Goal: Information Seeking & Learning: Learn about a topic

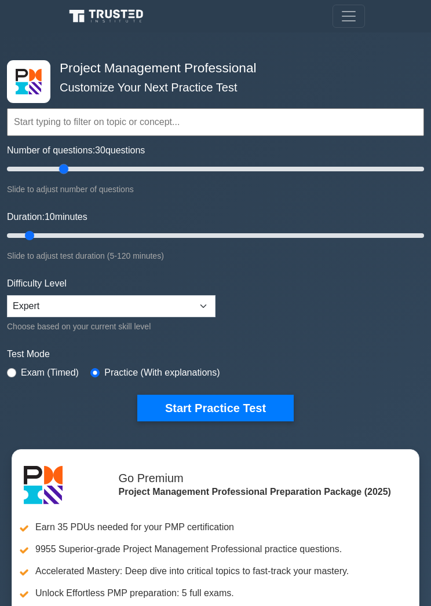
type input "30"
click at [254, 413] on button "Start Practice Test" at bounding box center [215, 408] width 156 height 27
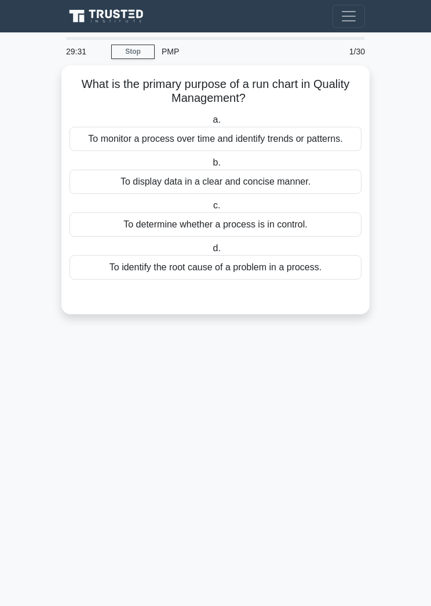
click at [290, 146] on div "To monitor a process over time and identify trends or patterns." at bounding box center [216, 139] width 292 height 24
click at [210, 124] on input "a. To monitor a process over time and identify trends or patterns." at bounding box center [210, 120] width 0 height 8
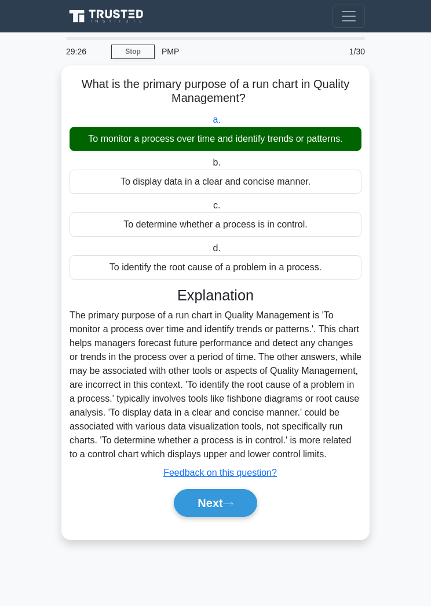
click at [233, 507] on icon at bounding box center [228, 504] width 10 height 6
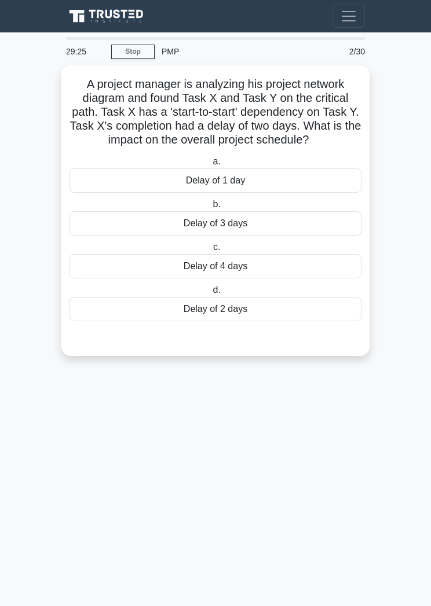
click at [231, 549] on main "29:25 Stop PMP Advanced 2/30 A project manager is analyzing his project network…" at bounding box center [215, 319] width 431 height 574
click at [261, 321] on div "Delay of 2 days" at bounding box center [216, 309] width 292 height 24
click at [210, 294] on input "d. Delay of 2 days" at bounding box center [210, 291] width 0 height 8
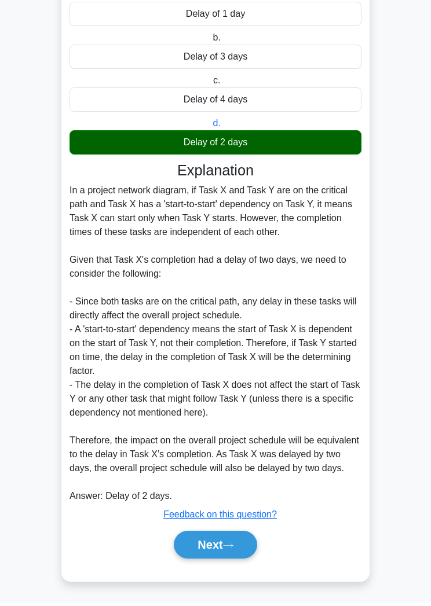
scroll to position [187, 0]
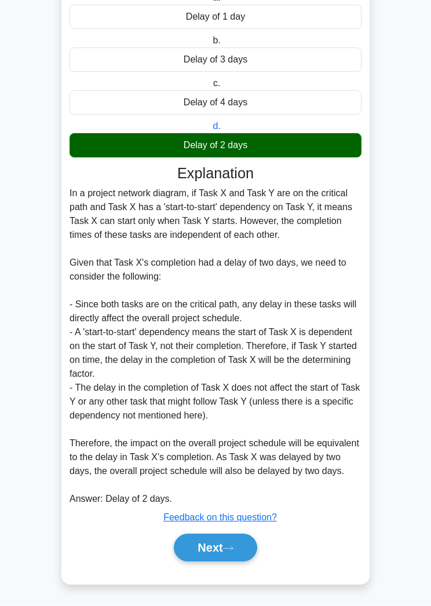
click at [232, 553] on icon at bounding box center [228, 549] width 10 height 6
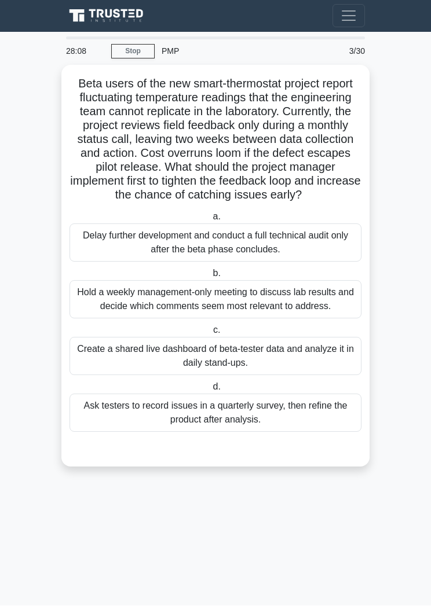
scroll to position [0, 0]
click at [273, 376] on div "Create a shared live dashboard of beta-tester data and analyze it in daily stan…" at bounding box center [216, 357] width 292 height 38
click at [211, 335] on input "c. Create a shared live dashboard of beta-tester data and analyze it in daily s…" at bounding box center [211, 331] width 0 height 8
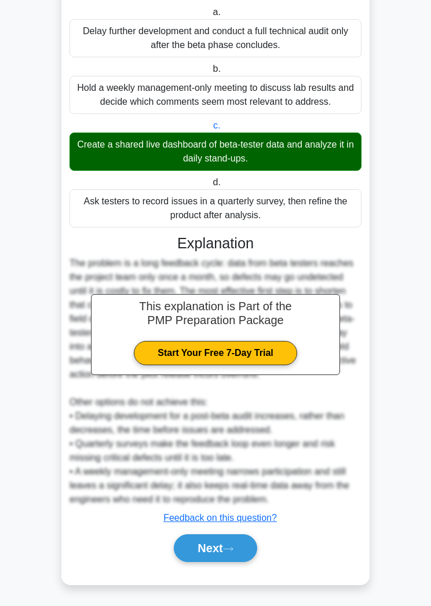
scroll to position [242, 0]
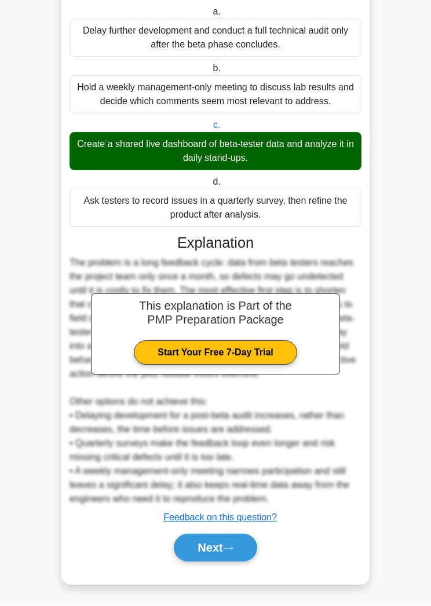
click at [233, 553] on icon at bounding box center [228, 549] width 10 height 6
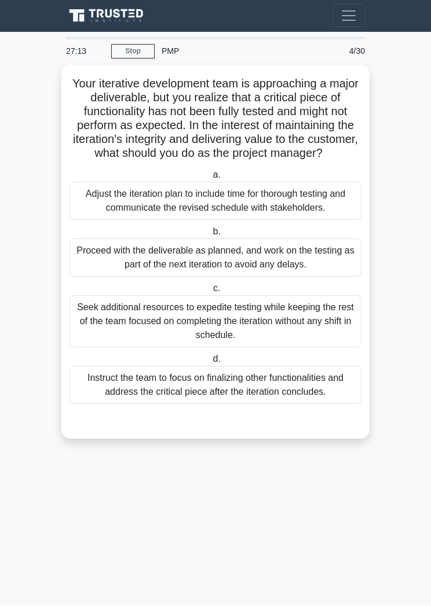
scroll to position [0, 0]
click at [301, 348] on div "Seek additional resources to expedite testing while keeping the rest of the tea…" at bounding box center [216, 322] width 292 height 52
click at [211, 293] on input "c. Seek additional resources to expedite testing while keeping the rest of the …" at bounding box center [211, 290] width 0 height 8
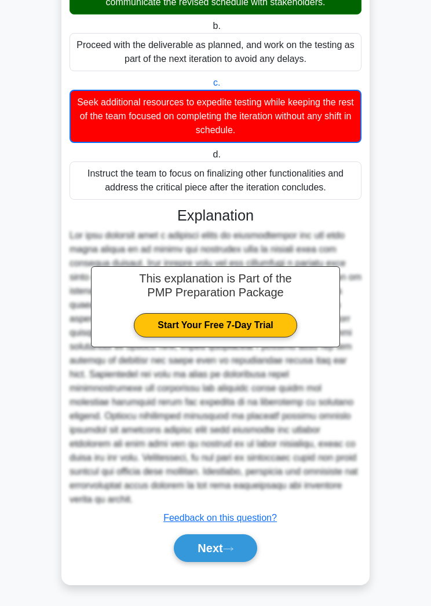
scroll to position [243, 0]
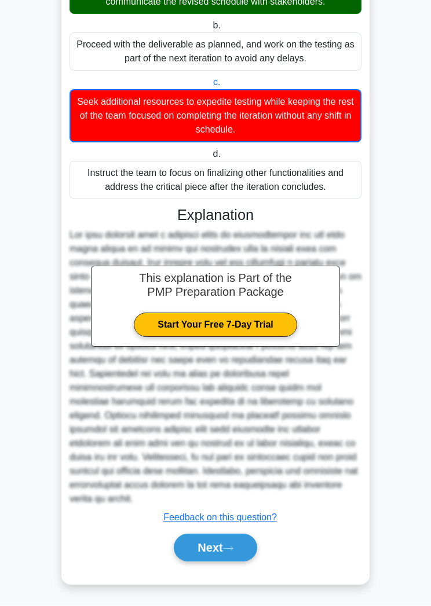
click at [233, 555] on button "Next" at bounding box center [215, 549] width 83 height 28
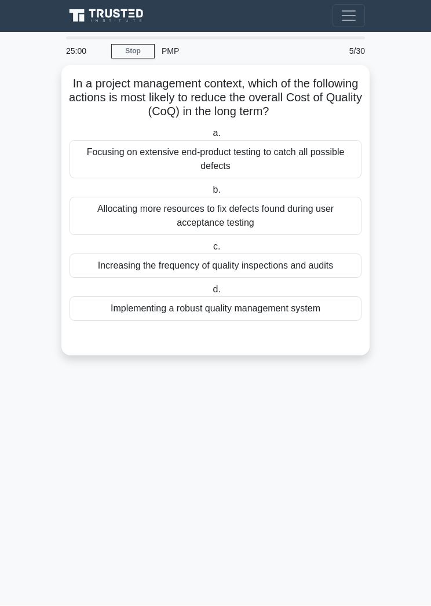
click at [303, 304] on div "Implementing a robust quality management system" at bounding box center [216, 309] width 292 height 24
click at [210, 294] on input "d. Implementing a robust quality management system" at bounding box center [210, 291] width 0 height 8
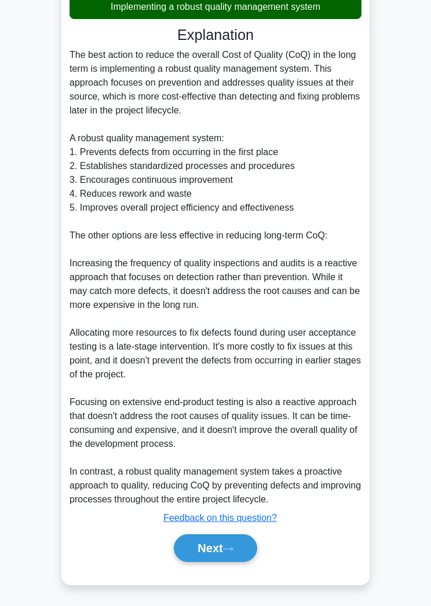
scroll to position [335, 0]
click at [227, 562] on button "Next" at bounding box center [215, 549] width 83 height 28
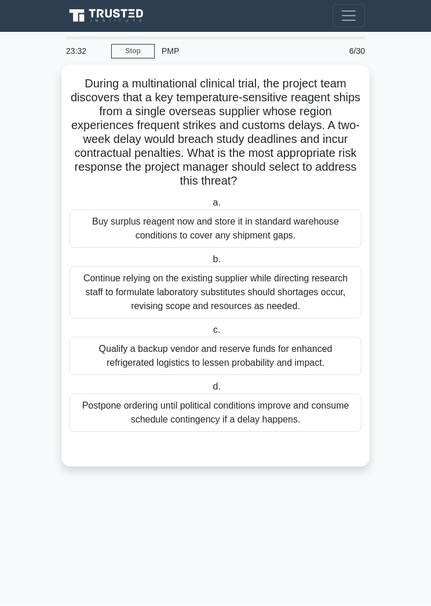
click at [421, 443] on main "23:32 Stop PMP Advanced 6/30 During a multinational clinical trial, the project…" at bounding box center [215, 319] width 431 height 574
click at [315, 361] on div "Qualify a backup vendor and reserve funds for enhanced refrigerated logistics t…" at bounding box center [216, 357] width 292 height 38
click at [211, 335] on input "c. Qualify a backup vendor and reserve funds for enhanced refrigerated logistic…" at bounding box center [211, 331] width 0 height 8
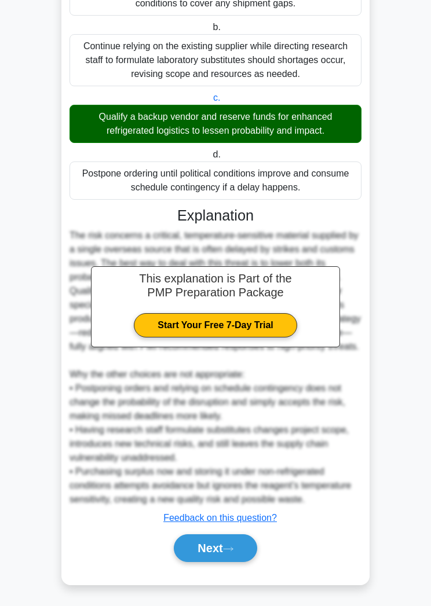
scroll to position [252, 0]
click at [230, 562] on button "Next" at bounding box center [215, 549] width 83 height 28
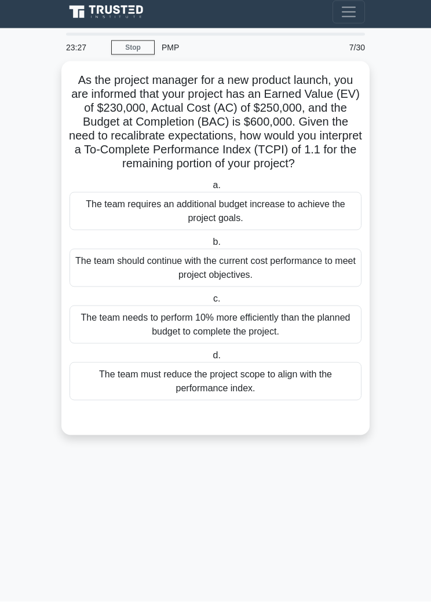
scroll to position [0, 0]
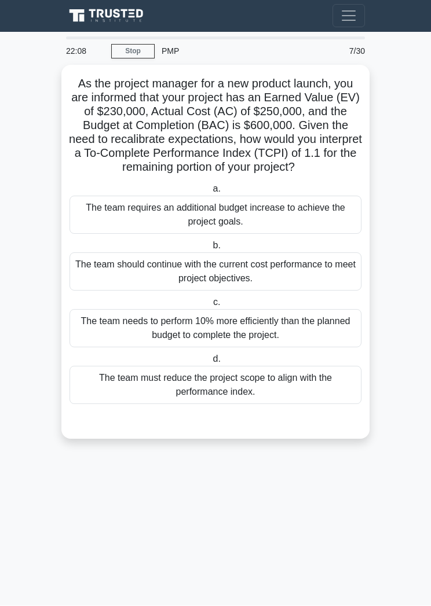
click at [319, 348] on div "The team needs to perform 10% more efficiently than the planned budget to compl…" at bounding box center [216, 329] width 292 height 38
click at [211, 307] on input "c. The team needs to perform 10% more efficiently than the planned budget to co…" at bounding box center [211, 303] width 0 height 8
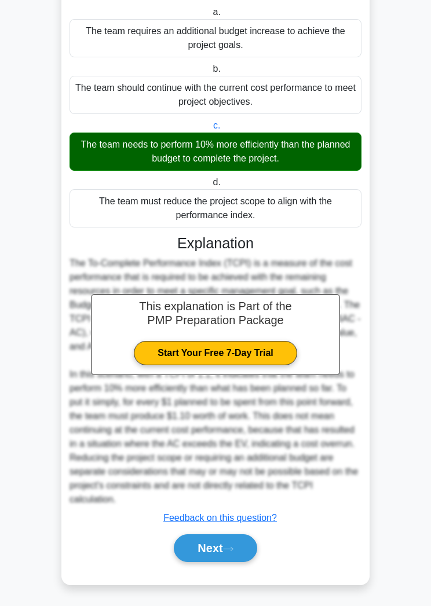
scroll to position [200, 0]
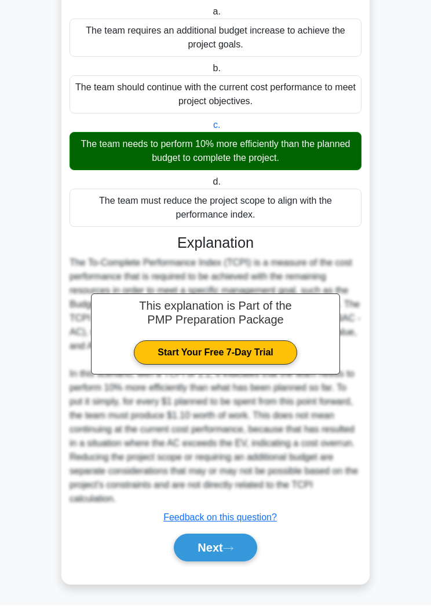
click at [240, 562] on button "Next" at bounding box center [215, 549] width 83 height 28
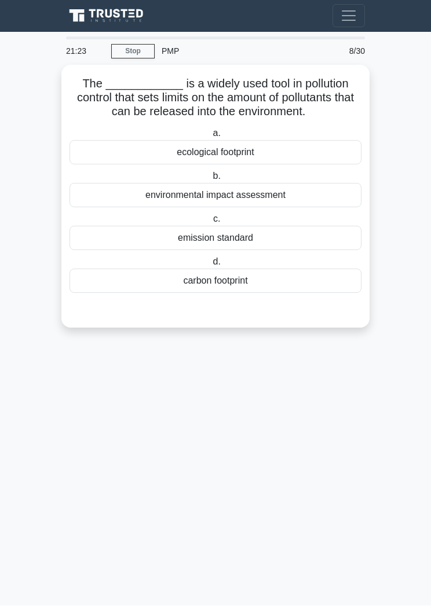
click at [287, 204] on div "environmental impact assessment" at bounding box center [216, 196] width 292 height 24
click at [210, 181] on input "b. environmental impact assessment" at bounding box center [210, 177] width 0 height 8
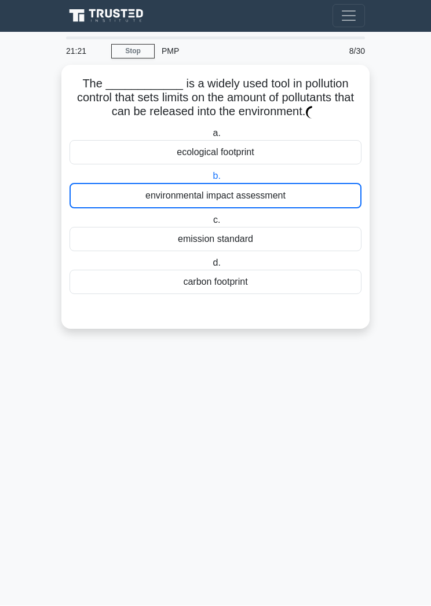
scroll to position [1, 0]
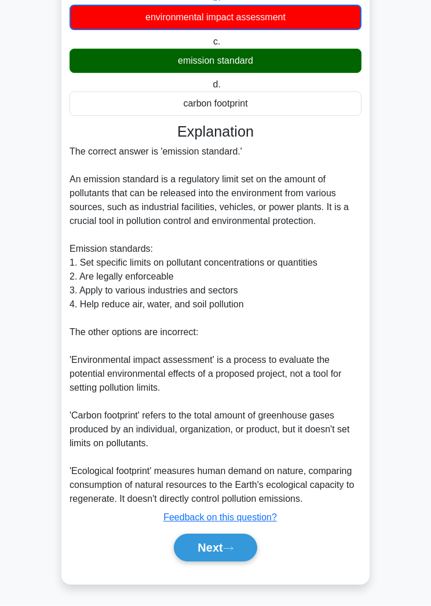
click at [222, 562] on button "Next" at bounding box center [215, 549] width 83 height 28
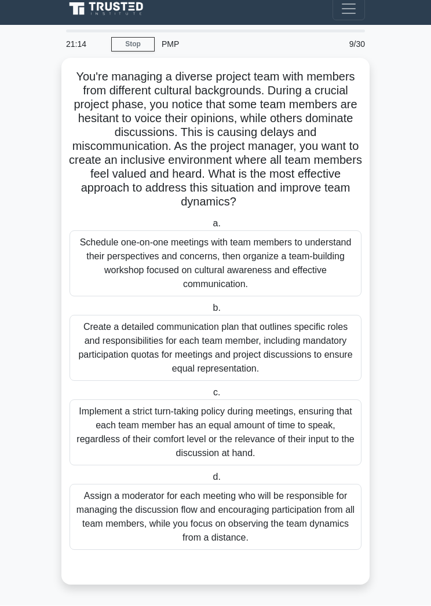
scroll to position [2, 0]
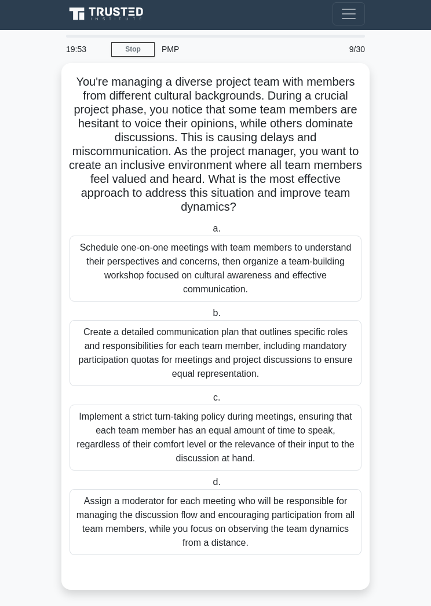
click at [299, 297] on div "Schedule one-on-one meetings with team members to understand their perspectives…" at bounding box center [216, 269] width 292 height 66
click at [210, 233] on input "a. Schedule one-on-one meetings with team members to understand their perspecti…" at bounding box center [210, 229] width 0 height 8
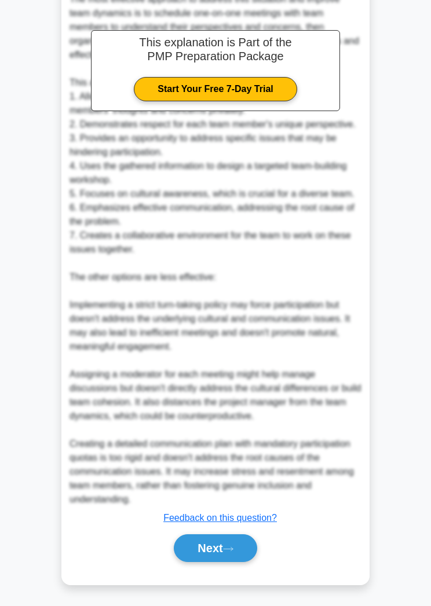
scroll to position [631, 0]
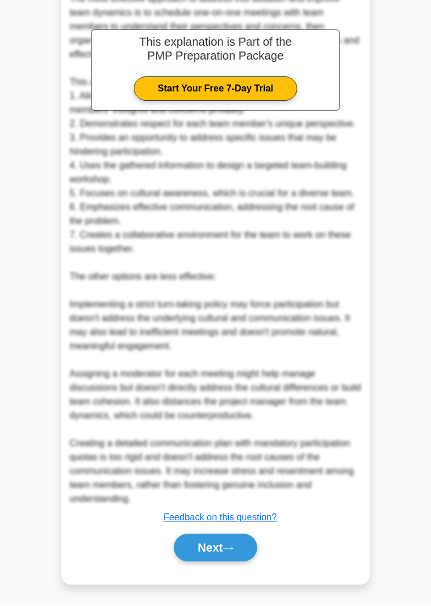
click at [240, 562] on button "Next" at bounding box center [215, 549] width 83 height 28
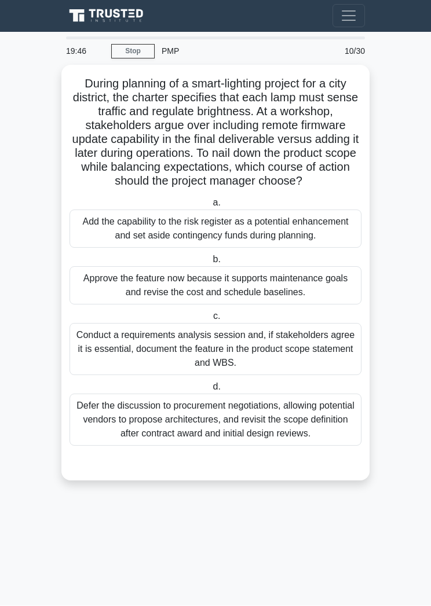
scroll to position [0, 0]
click at [305, 376] on div "Conduct a requirements analysis session and, if stakeholders agree it is essent…" at bounding box center [216, 350] width 292 height 52
click at [211, 321] on input "c. Conduct a requirements analysis session and, if stakeholders agree it is ess…" at bounding box center [211, 317] width 0 height 8
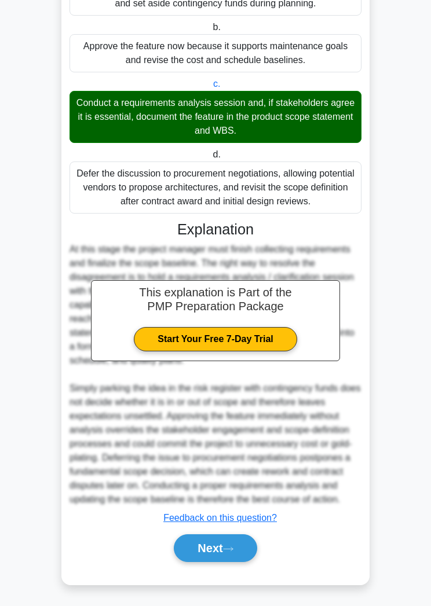
scroll to position [298, 0]
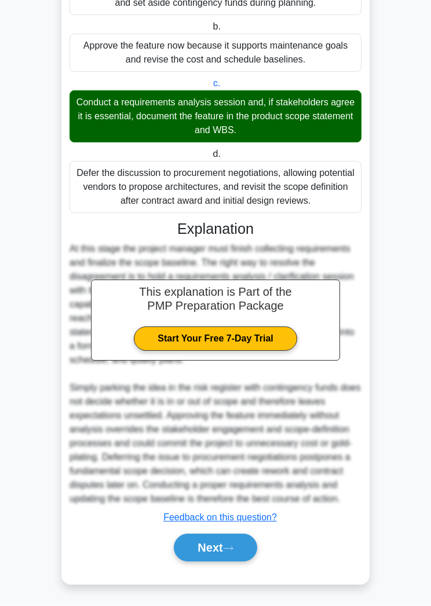
click at [223, 559] on button "Next" at bounding box center [215, 549] width 83 height 28
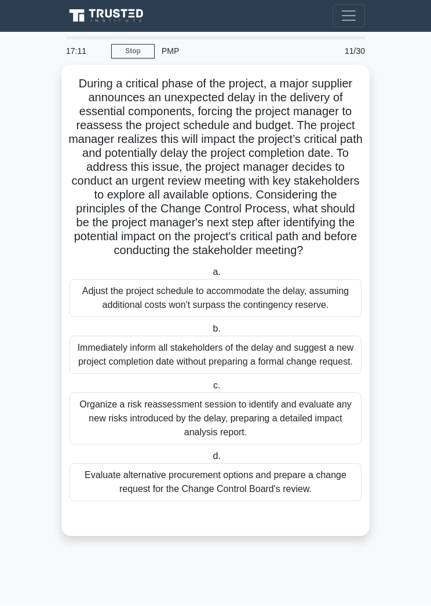
click at [301, 502] on div "Evaluate alternative procurement options and prepare a change request for the C…" at bounding box center [216, 483] width 292 height 38
click at [210, 461] on input "d. Evaluate alternative procurement options and prepare a change request for th…" at bounding box center [210, 458] width 0 height 8
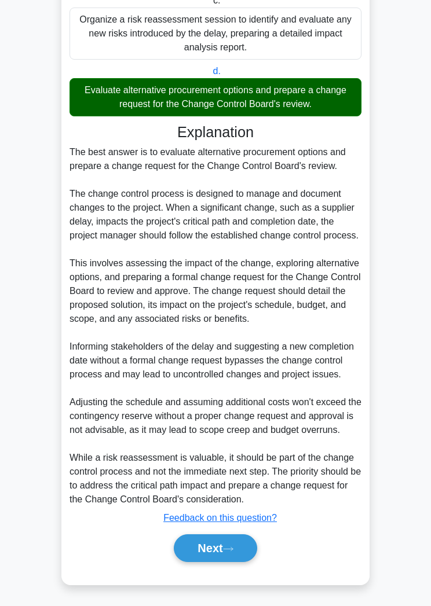
scroll to position [506, 0]
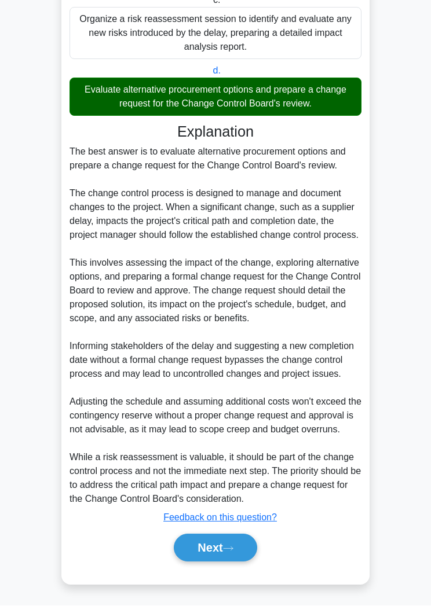
click at [240, 562] on button "Next" at bounding box center [215, 549] width 83 height 28
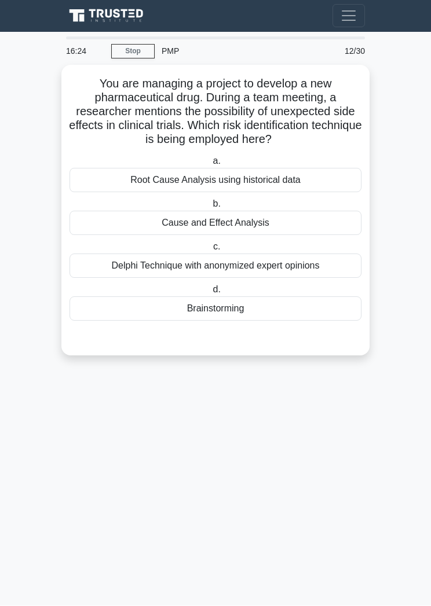
click at [305, 277] on div "Delphi Technique with anonymized expert opinions" at bounding box center [216, 266] width 292 height 24
click at [211, 251] on input "c. Delphi Technique with anonymized expert opinions" at bounding box center [211, 248] width 0 height 8
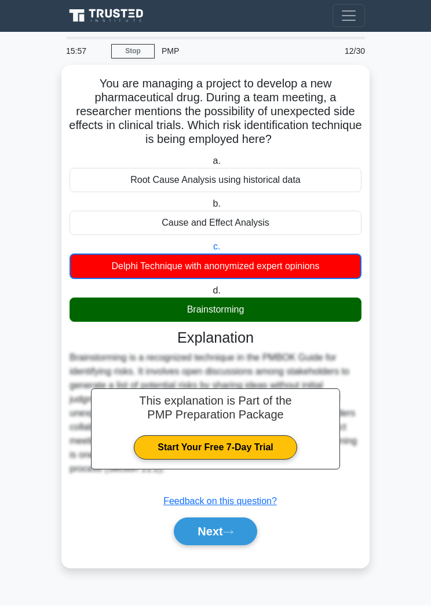
click at [231, 536] on icon at bounding box center [228, 533] width 10 height 6
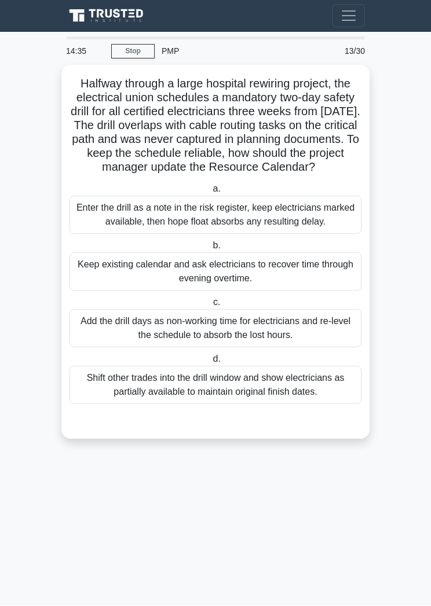
click at [281, 348] on div "Add the drill days as non-working time for electricians and re-level the schedu…" at bounding box center [216, 329] width 292 height 38
click at [211, 307] on input "c. Add the drill days as non-working time for electricians and re-level the sch…" at bounding box center [211, 303] width 0 height 8
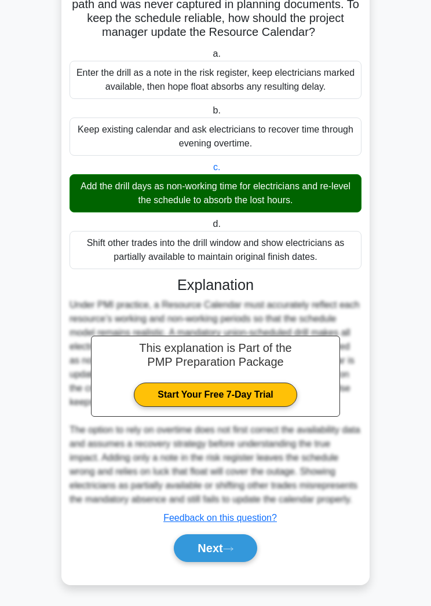
scroll to position [200, 0]
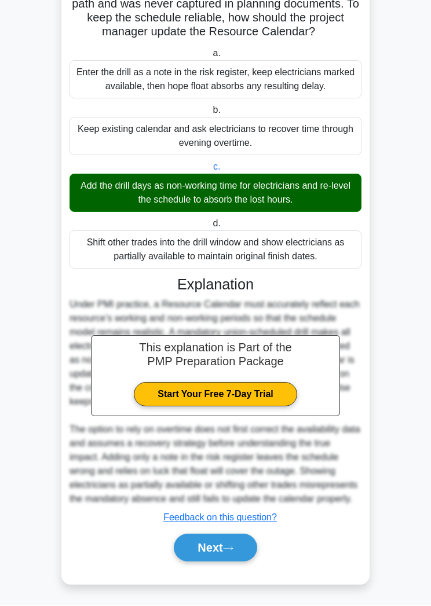
click at [221, 562] on button "Next" at bounding box center [215, 549] width 83 height 28
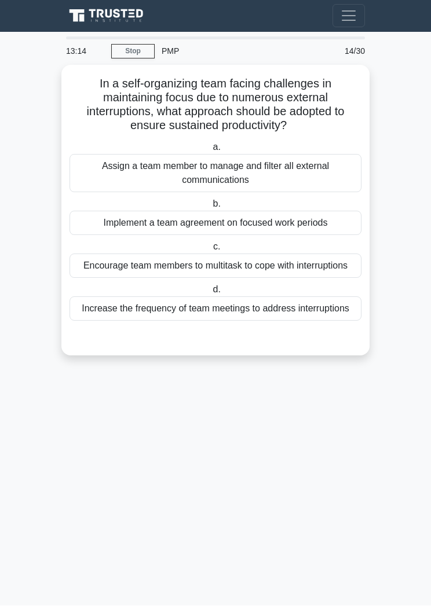
click at [302, 224] on div "Implement a team agreement on focused work periods" at bounding box center [216, 223] width 292 height 24
click at [210, 209] on input "b. Implement a team agreement on focused work periods" at bounding box center [210, 205] width 0 height 8
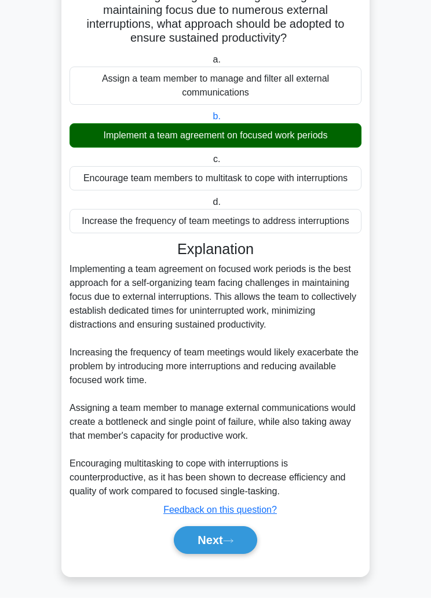
scroll to position [131, 0]
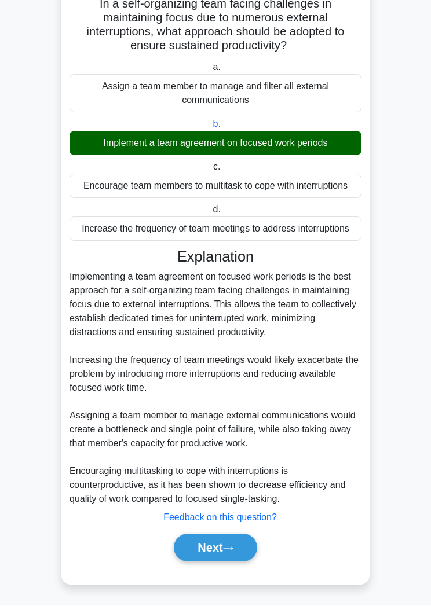
click at [220, 562] on button "Next" at bounding box center [215, 549] width 83 height 28
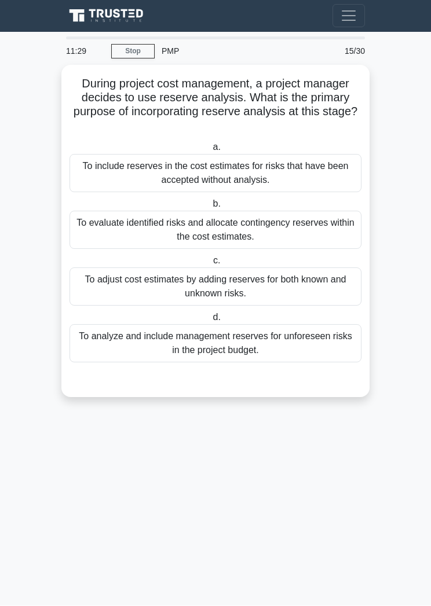
click at [294, 229] on div "To evaluate identified risks and allocate contingency reserves within the cost …" at bounding box center [216, 230] width 292 height 38
click at [210, 209] on input "b. To evaluate identified risks and allocate contingency reserves within the co…" at bounding box center [210, 205] width 0 height 8
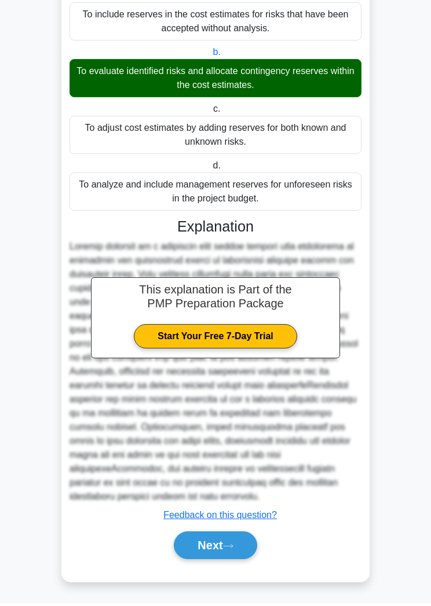
scroll to position [173, 0]
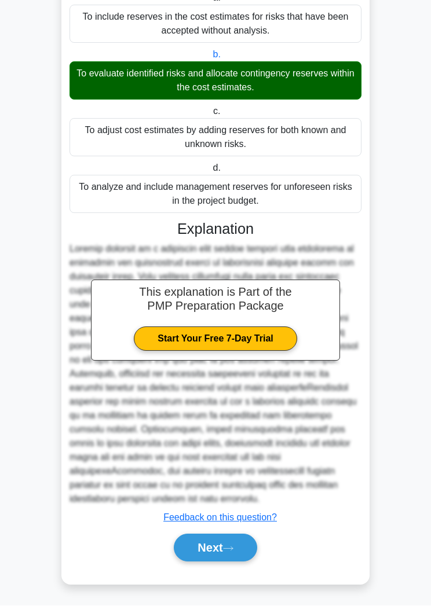
click at [232, 561] on button "Next" at bounding box center [215, 549] width 83 height 28
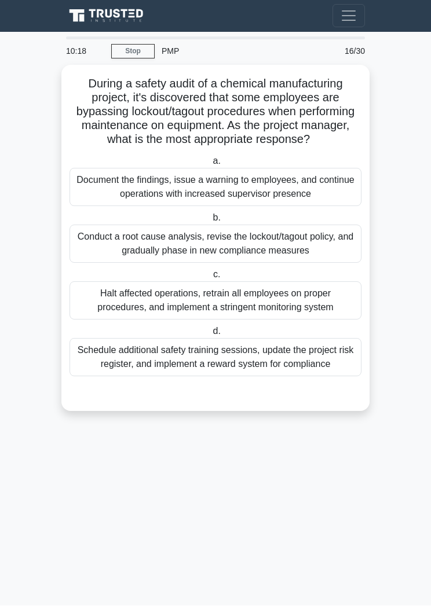
click at [311, 254] on div "Conduct a root cause analysis, revise the lockout/tagout policy, and gradually …" at bounding box center [216, 244] width 292 height 38
click at [210, 222] on input "b. Conduct a root cause analysis, revise the lockout/tagout policy, and gradual…" at bounding box center [210, 219] width 0 height 8
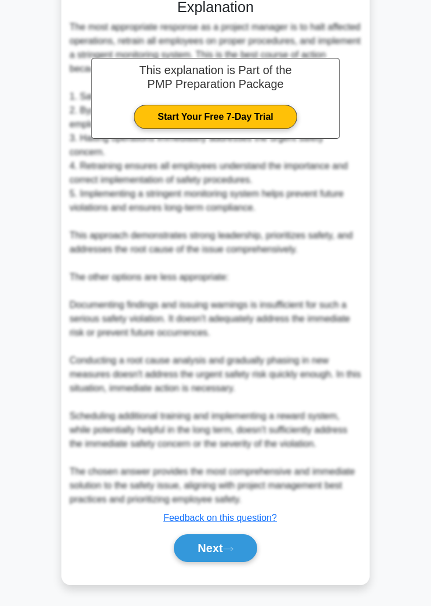
scroll to position [424, 0]
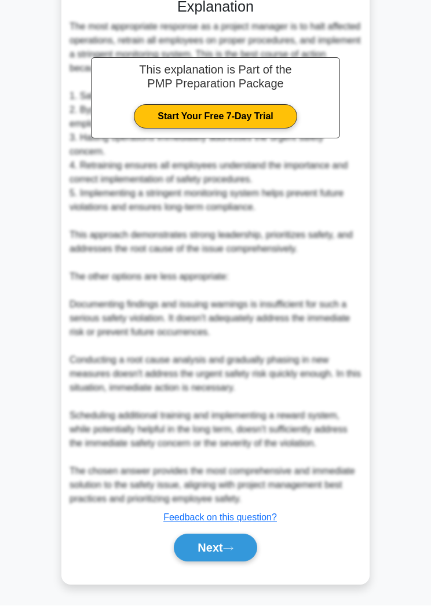
click at [223, 562] on button "Next" at bounding box center [215, 549] width 83 height 28
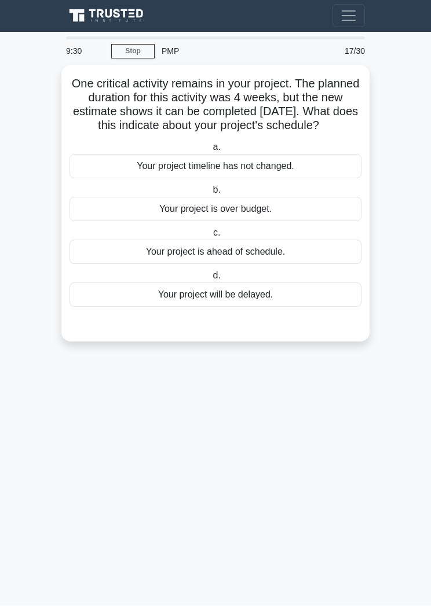
click at [291, 265] on div "Your project is ahead of schedule." at bounding box center [216, 252] width 292 height 24
click at [211, 237] on input "c. Your project is ahead of schedule." at bounding box center [211, 234] width 0 height 8
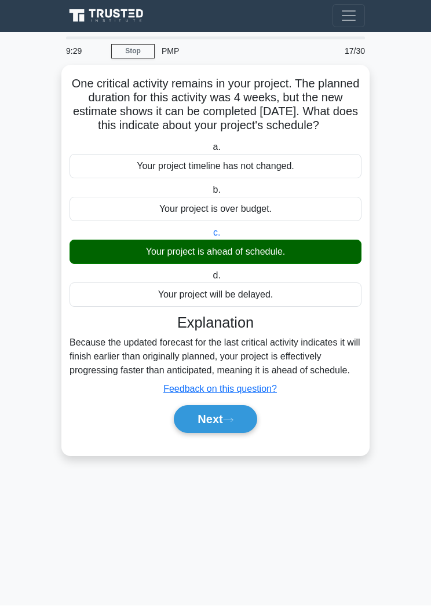
click at [232, 434] on button "Next" at bounding box center [215, 420] width 83 height 28
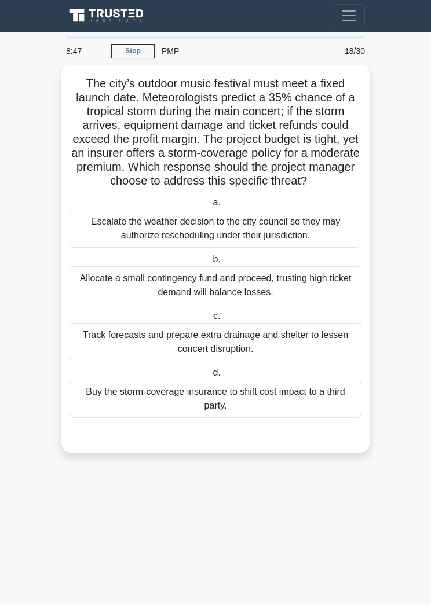
click at [303, 358] on div "Track forecasts and prepare extra drainage and shelter to lessen concert disrup…" at bounding box center [216, 343] width 292 height 38
click at [211, 321] on input "c. Track forecasts and prepare extra drainage and shelter to lessen concert dis…" at bounding box center [211, 317] width 0 height 8
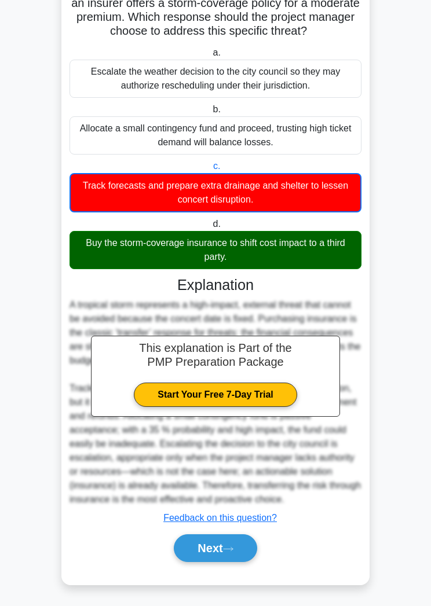
scroll to position [188, 0]
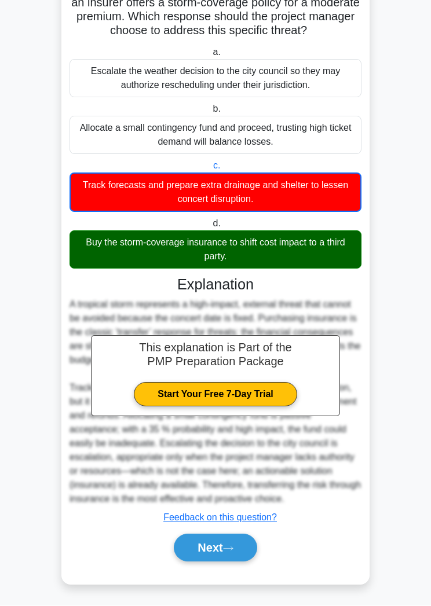
click at [228, 553] on icon at bounding box center [228, 549] width 10 height 6
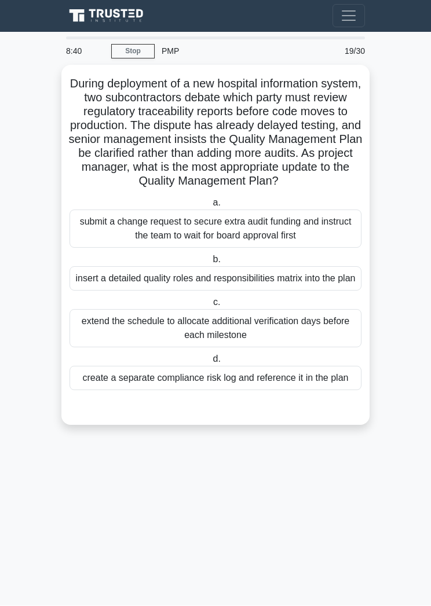
scroll to position [0, 0]
click at [299, 245] on div "submit a change request to secure extra audit funding and instruct the team to …" at bounding box center [216, 229] width 292 height 38
click at [210, 207] on input "a. submit a change request to secure extra audit funding and instruct the team …" at bounding box center [210, 204] width 0 height 8
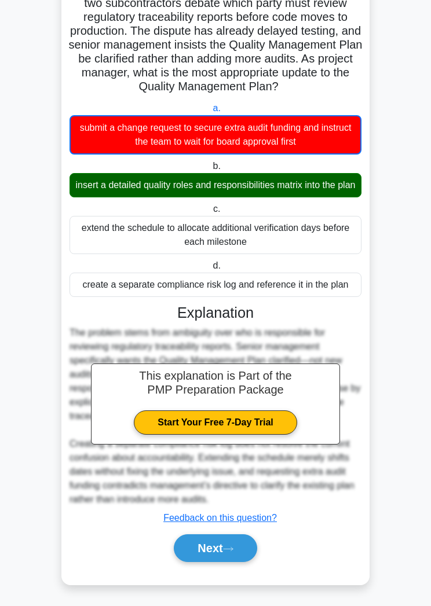
scroll to position [146, 0]
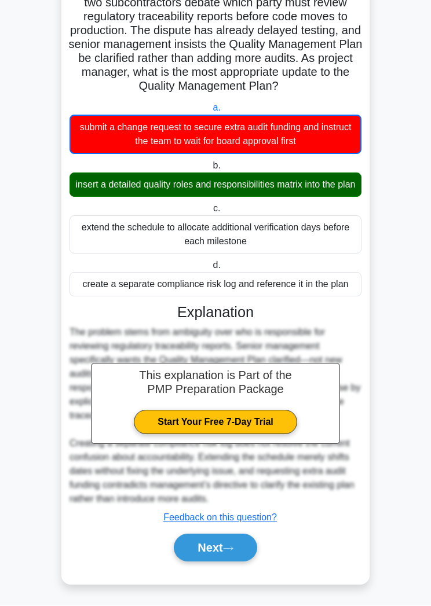
click at [228, 557] on button "Next" at bounding box center [215, 549] width 83 height 28
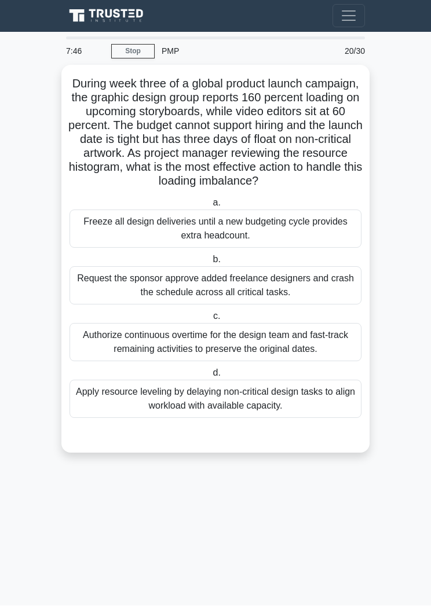
scroll to position [0, 0]
click at [278, 419] on div "Apply resource leveling by delaying non-critical design tasks to align workload…" at bounding box center [216, 400] width 292 height 38
click at [210, 378] on input "d. Apply resource leveling by delaying non-critical design tasks to align workl…" at bounding box center [210, 374] width 0 height 8
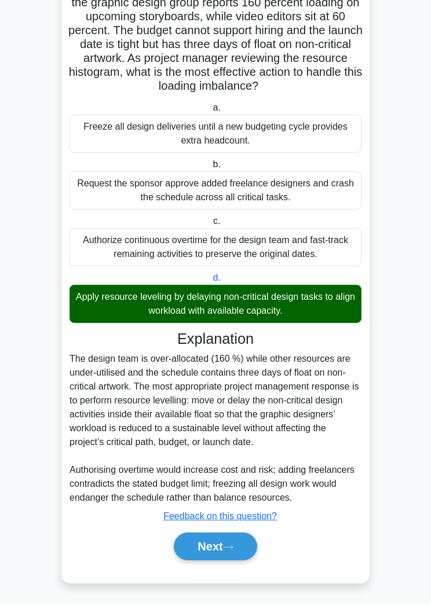
scroll to position [131, 0]
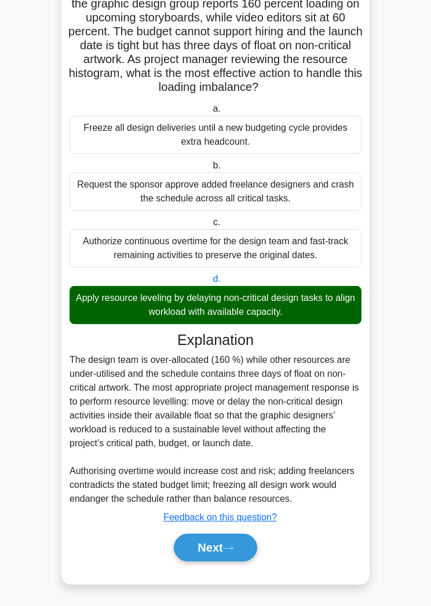
click at [248, 562] on button "Next" at bounding box center [215, 549] width 83 height 28
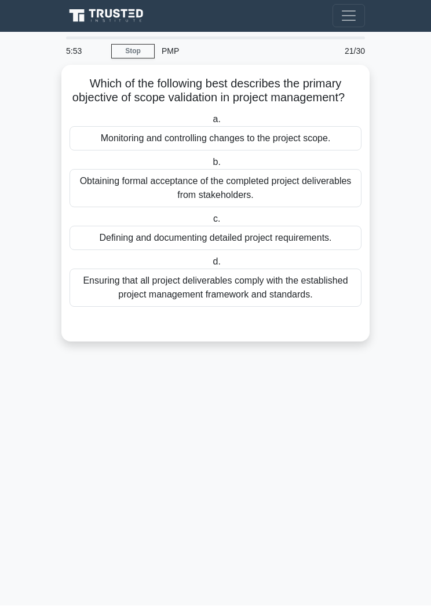
click at [327, 149] on div "Monitoring and controlling changes to the project scope." at bounding box center [216, 139] width 292 height 24
click at [210, 124] on input "a. Monitoring and controlling changes to the project scope." at bounding box center [210, 120] width 0 height 8
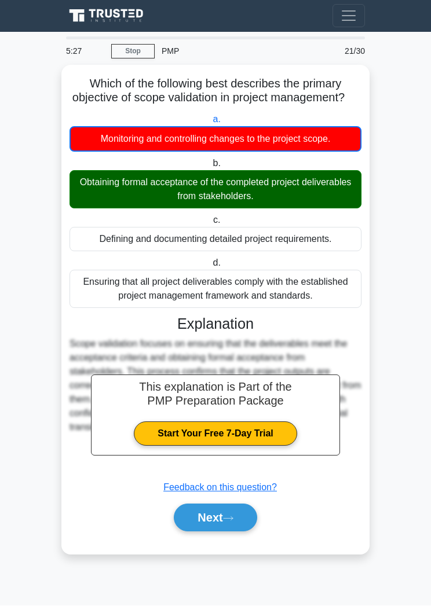
click at [233, 522] on icon at bounding box center [228, 519] width 10 height 6
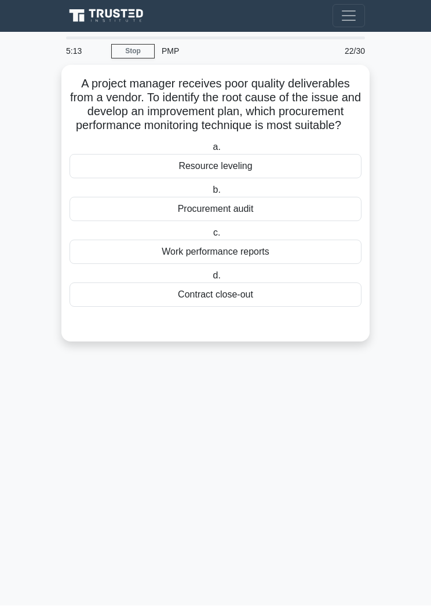
click at [279, 264] on div "Work performance reports" at bounding box center [216, 252] width 292 height 24
click at [211, 237] on input "c. Work performance reports" at bounding box center [211, 234] width 0 height 8
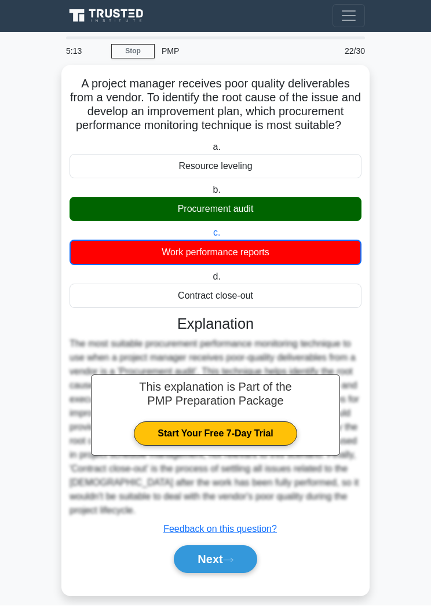
scroll to position [1, 0]
click at [233, 562] on icon at bounding box center [228, 560] width 9 height 3
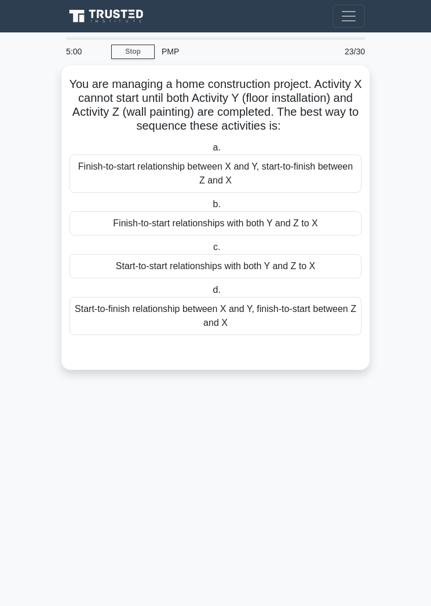
scroll to position [0, 0]
click at [330, 236] on div "Finish-to-start relationships with both Y and Z to X" at bounding box center [216, 223] width 292 height 24
click at [210, 209] on input "b. Finish-to-start relationships with both Y and Z to X" at bounding box center [210, 205] width 0 height 8
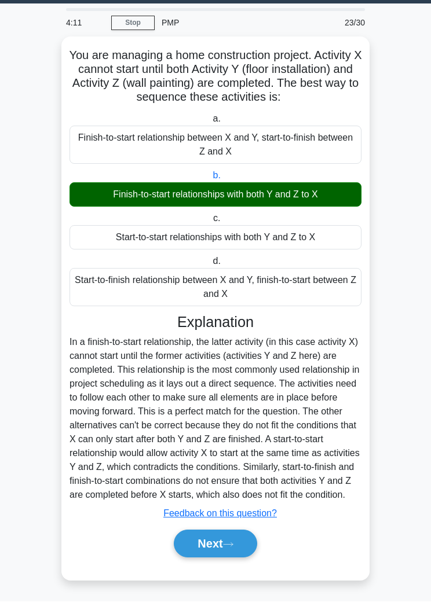
scroll to position [61, 0]
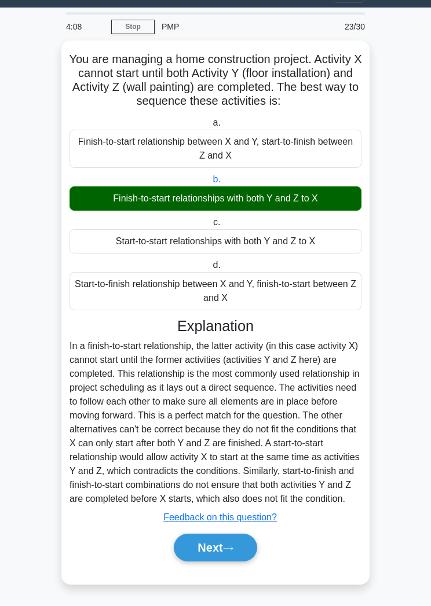
click at [236, 562] on button "Next" at bounding box center [215, 549] width 83 height 28
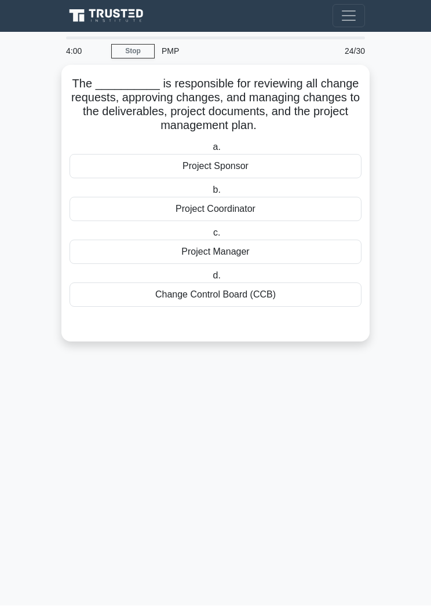
click at [258, 299] on div "Change Control Board (CCB)" at bounding box center [216, 295] width 292 height 24
click at [210, 280] on input "d. Change Control Board (CCB)" at bounding box center [210, 277] width 0 height 8
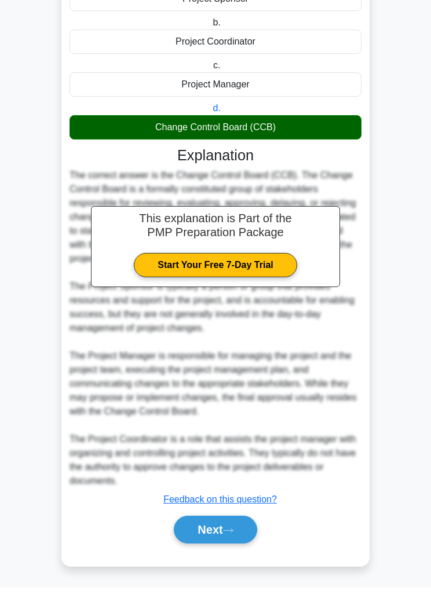
scroll to position [159, 0]
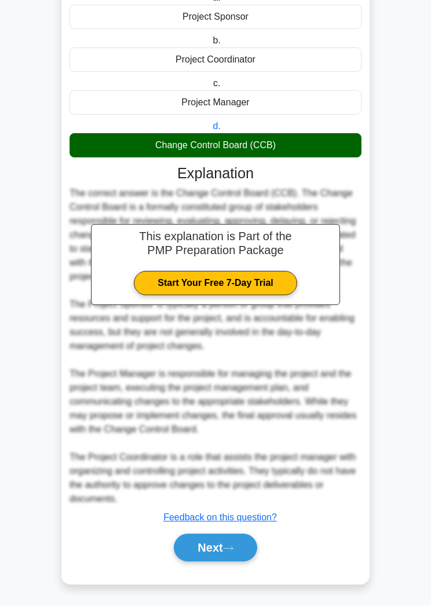
click at [232, 553] on icon at bounding box center [228, 549] width 10 height 6
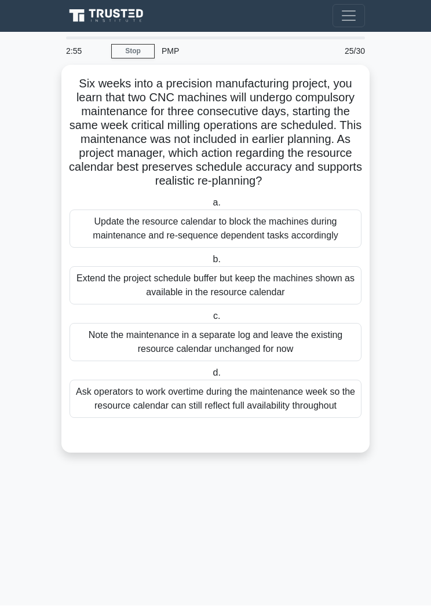
click at [316, 239] on div "Update the resource calendar to block the machines during maintenance and re-se…" at bounding box center [216, 229] width 292 height 38
click at [210, 207] on input "a. Update the resource calendar to block the machines during maintenance and re…" at bounding box center [210, 204] width 0 height 8
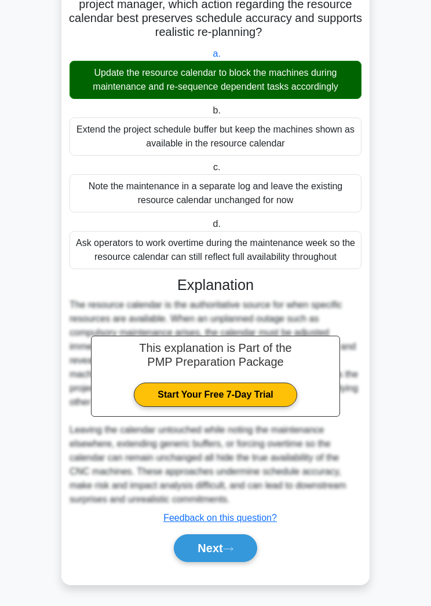
scroll to position [187, 0]
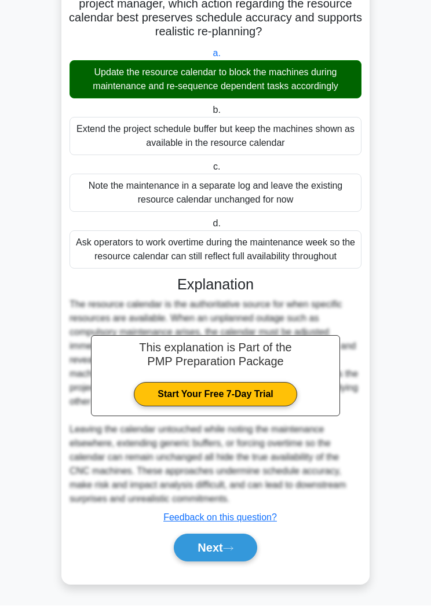
click at [228, 553] on icon at bounding box center [228, 549] width 10 height 6
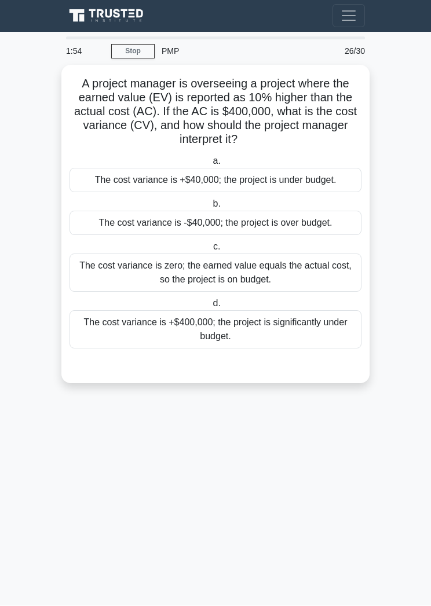
click at [339, 179] on div "The cost variance is +$40,000; the project is under budget." at bounding box center [216, 181] width 292 height 24
click at [210, 166] on input "a. The cost variance is +$40,000; the project is under budget." at bounding box center [210, 162] width 0 height 8
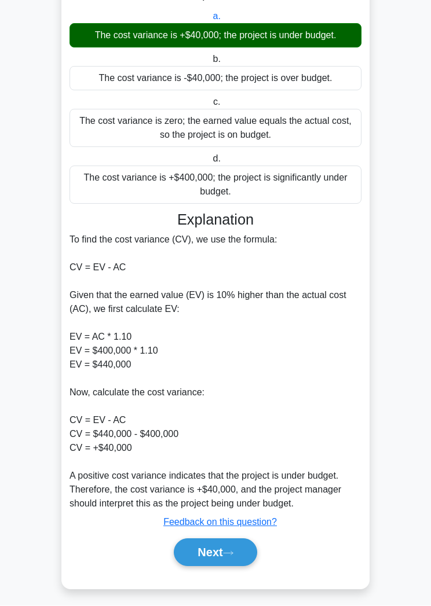
scroll to position [144, 0]
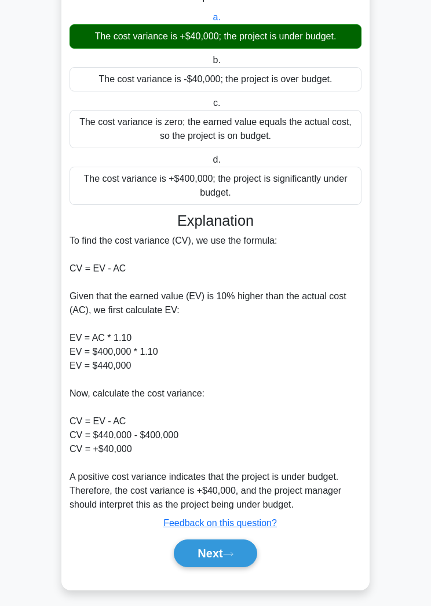
click at [224, 568] on button "Next" at bounding box center [215, 554] width 83 height 28
click at [231, 586] on div "A project manager is overseeing a project where the earned value (EV) is report…" at bounding box center [215, 256] width 299 height 660
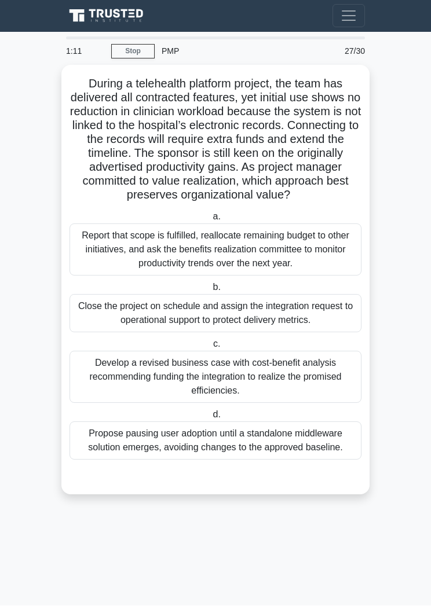
click at [313, 328] on div "Close the project on schedule and assign the integration request to operational…" at bounding box center [216, 314] width 292 height 38
click at [210, 292] on input "b. Close the project on schedule and assign the integration request to operatio…" at bounding box center [210, 288] width 0 height 8
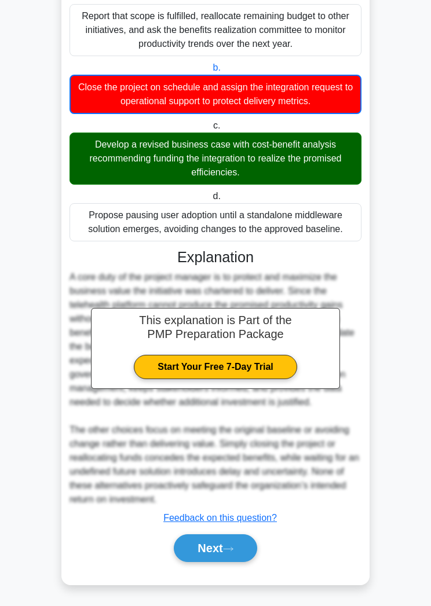
scroll to position [271, 0]
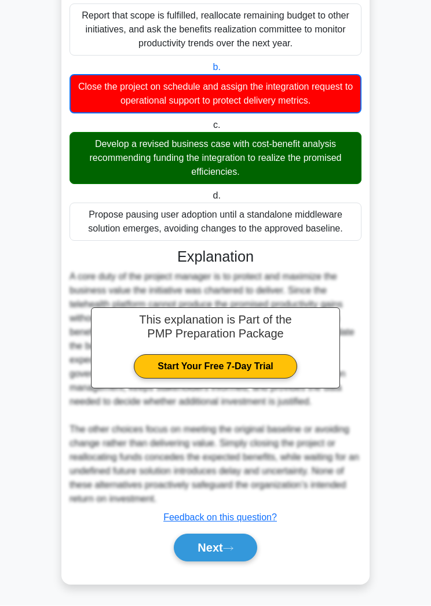
click at [228, 553] on icon at bounding box center [228, 549] width 10 height 6
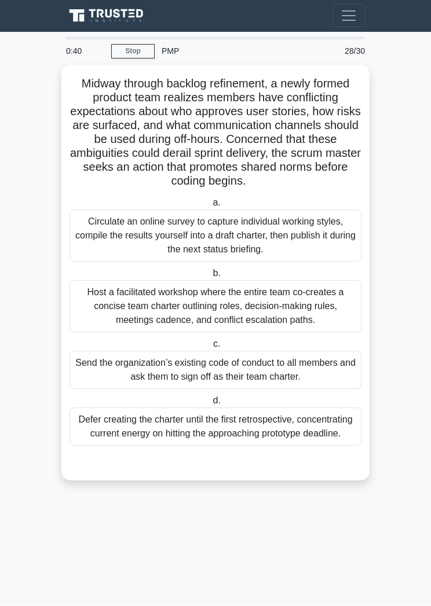
click at [326, 327] on div "Host a facilitated workshop where the entire team co-creates a concise team cha…" at bounding box center [216, 307] width 292 height 52
click at [210, 278] on input "b. Host a facilitated workshop where the entire team co-creates a concise team …" at bounding box center [210, 274] width 0 height 8
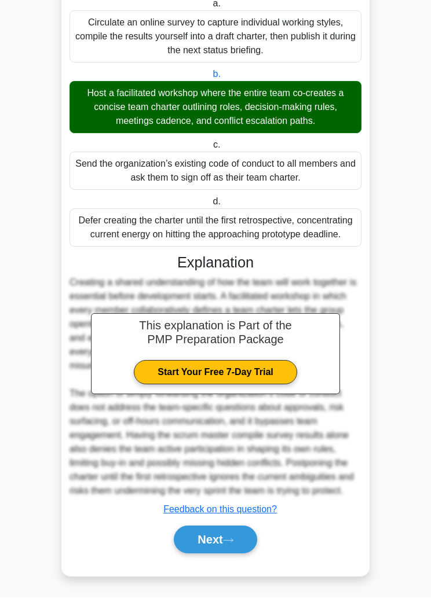
scroll to position [256, 0]
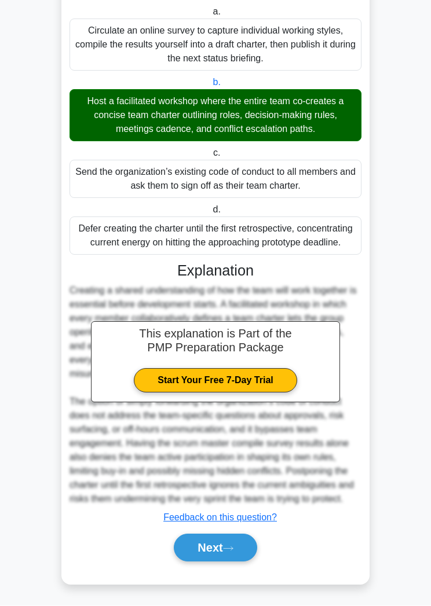
click at [233, 553] on icon at bounding box center [228, 549] width 10 height 6
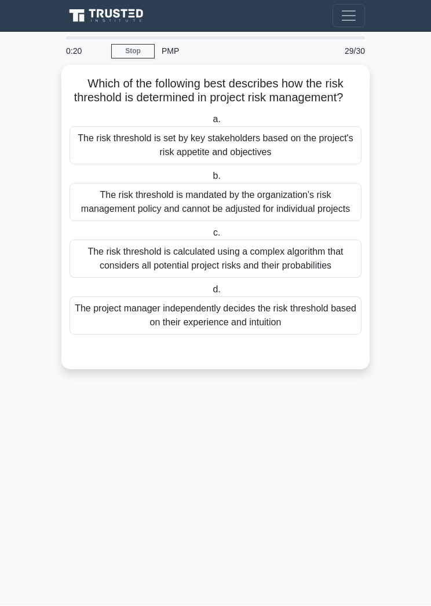
click at [288, 151] on div "The risk threshold is set by key stakeholders based on the project's risk appet…" at bounding box center [216, 146] width 292 height 38
click at [210, 124] on input "a. The risk threshold is set by key stakeholders based on the project's risk ap…" at bounding box center [210, 120] width 0 height 8
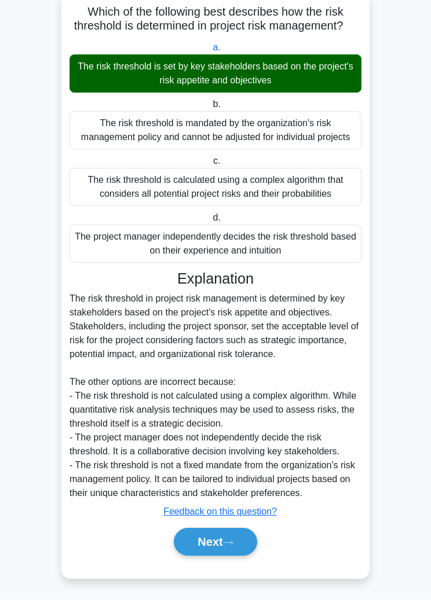
scroll to position [145, 0]
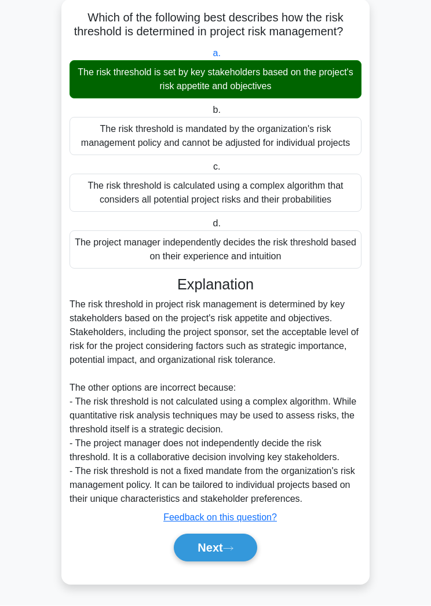
click at [233, 553] on icon at bounding box center [228, 549] width 10 height 6
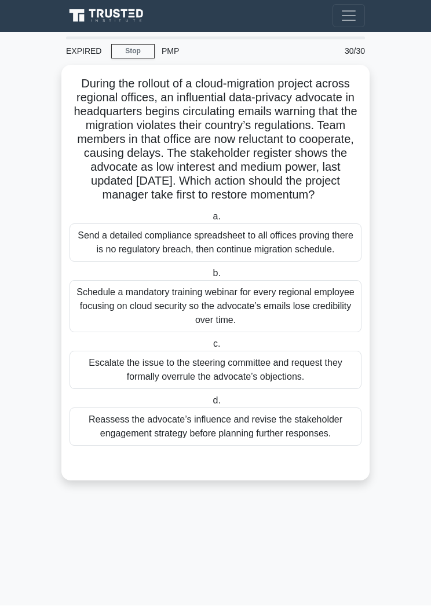
click at [308, 447] on div "Reassess the advocate’s influence and revise the stakeholder engagement strateg…" at bounding box center [216, 427] width 292 height 38
click at [210, 405] on input "d. Reassess the advocate’s influence and revise the stakeholder engagement stra…" at bounding box center [210, 402] width 0 height 8
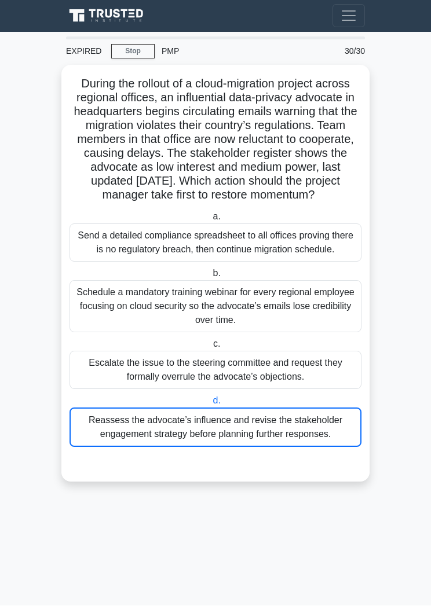
click at [278, 448] on div "Reassess the advocate’s influence and revise the stakeholder engagement strateg…" at bounding box center [216, 427] width 292 height 39
click at [210, 405] on input "d. Reassess the advocate’s influence and revise the stakeholder engagement stra…" at bounding box center [210, 402] width 0 height 8
click at [291, 448] on div "Reassess the advocate’s influence and revise the stakeholder engagement strateg…" at bounding box center [216, 427] width 292 height 39
click at [210, 405] on input "d. Reassess the advocate’s influence and revise the stakeholder engagement stra…" at bounding box center [210, 402] width 0 height 8
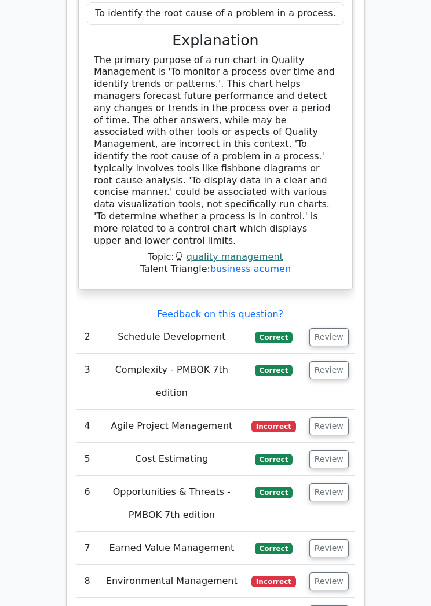
scroll to position [2104, 0]
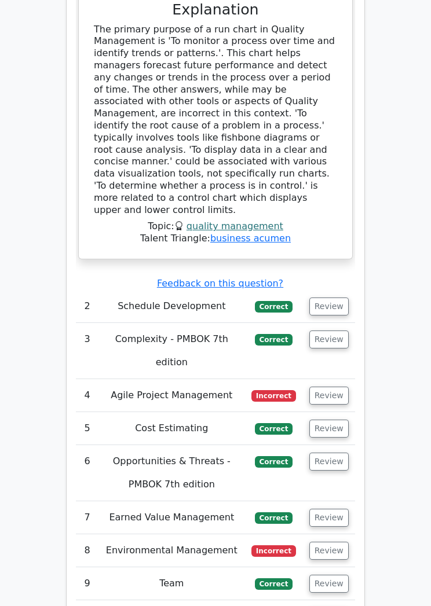
click at [339, 387] on button "Review" at bounding box center [328, 396] width 39 height 18
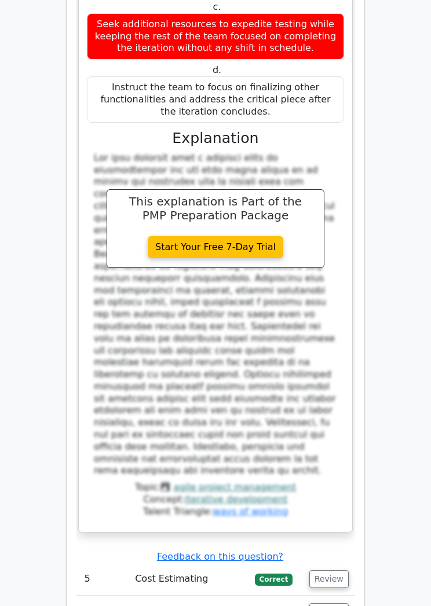
scroll to position [2807, 0]
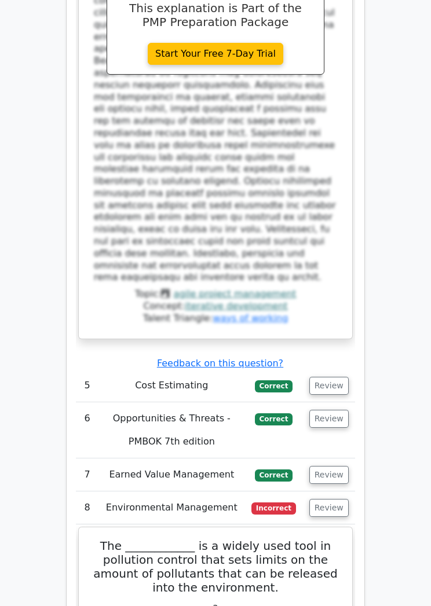
scroll to position [2974, 0]
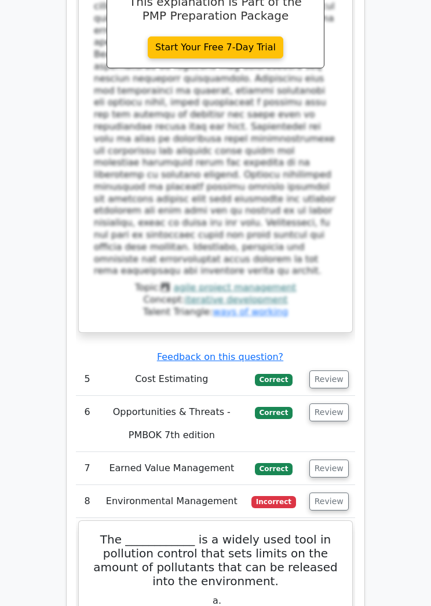
click at [341, 460] on button "Review" at bounding box center [328, 469] width 39 height 18
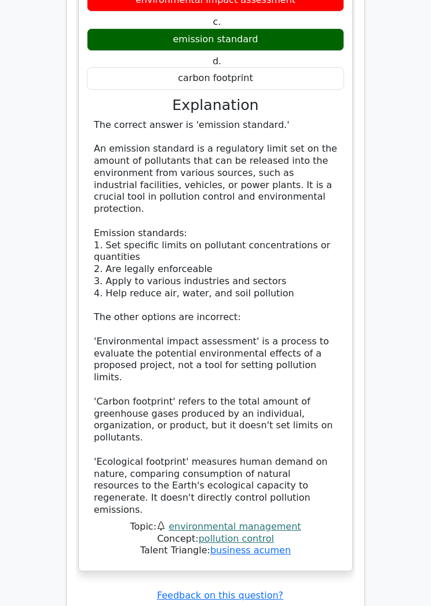
scroll to position [4378, 0]
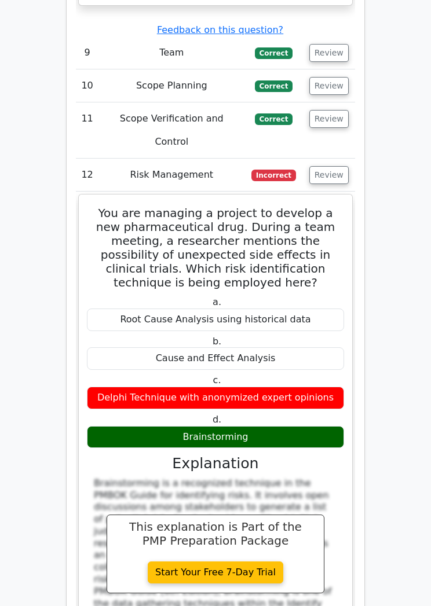
scroll to position [4937, 0]
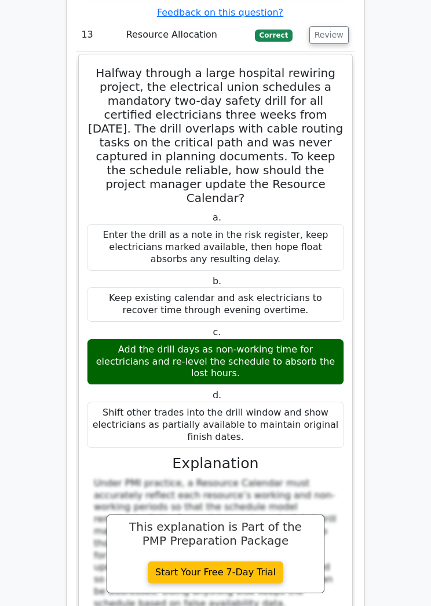
scroll to position [5627, 0]
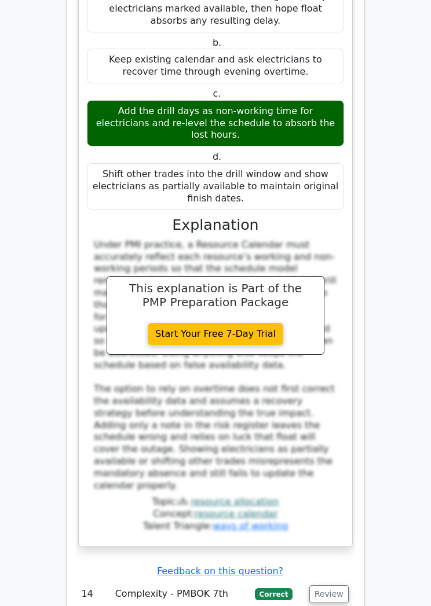
scroll to position [5867, 0]
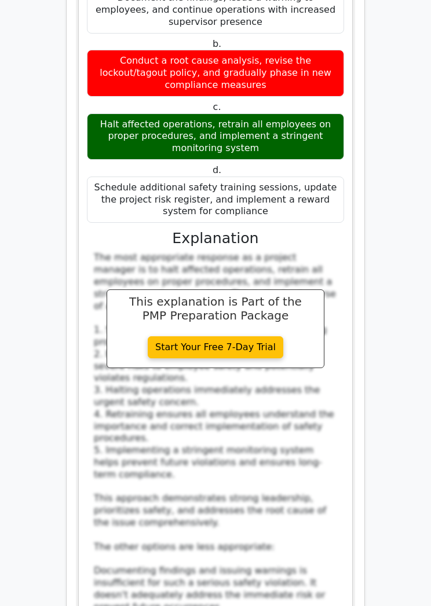
scroll to position [7452, 0]
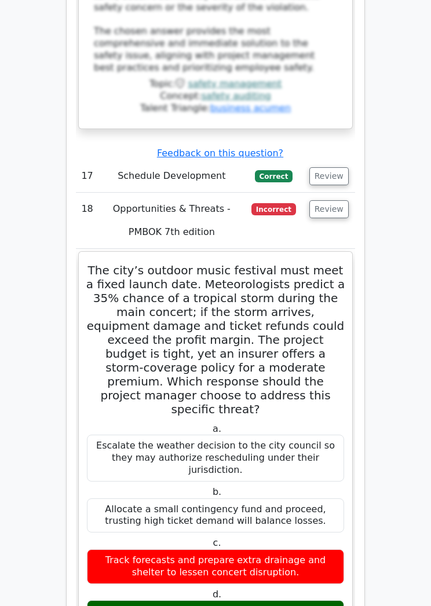
scroll to position [8134, 0]
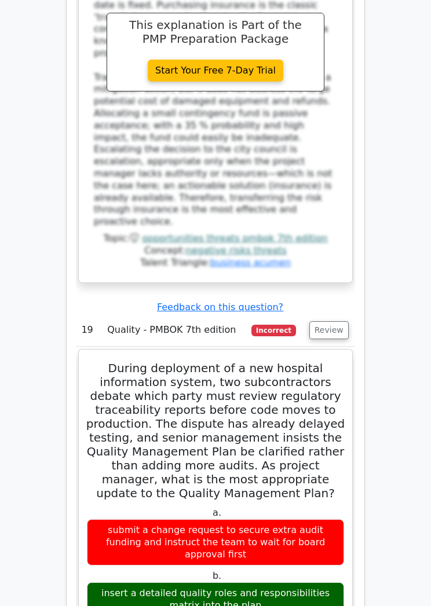
scroll to position [8821, 0]
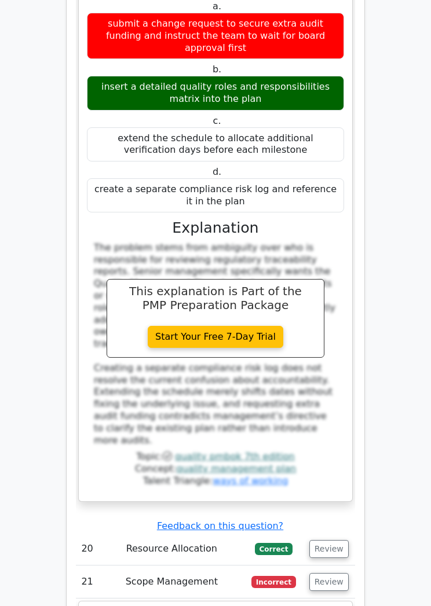
scroll to position [9295, 0]
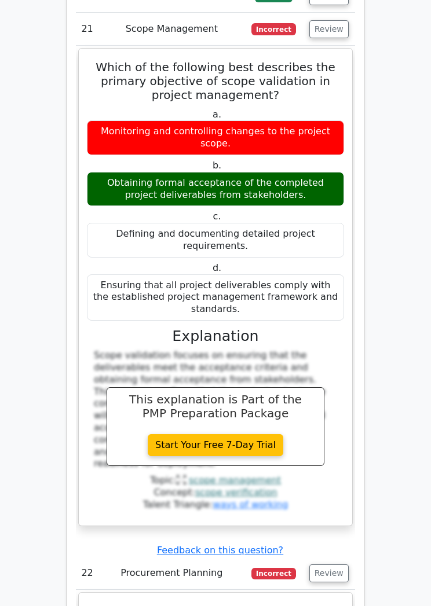
scroll to position [9938, 0]
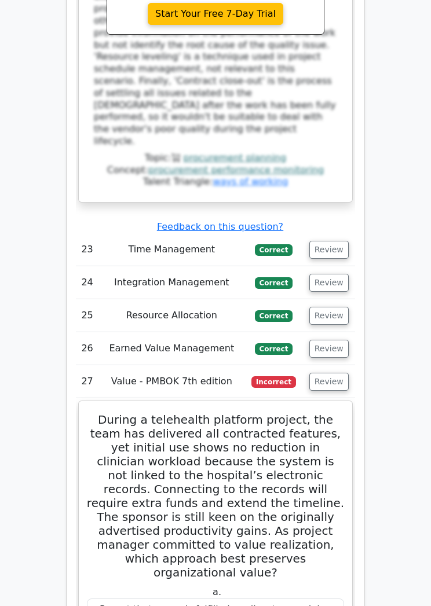
scroll to position [10838, 0]
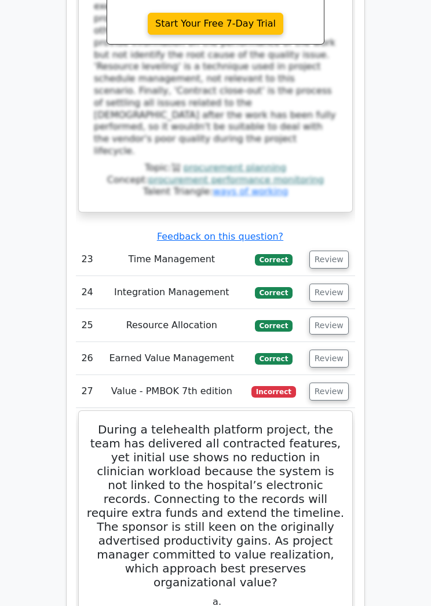
scroll to position [10762, 0]
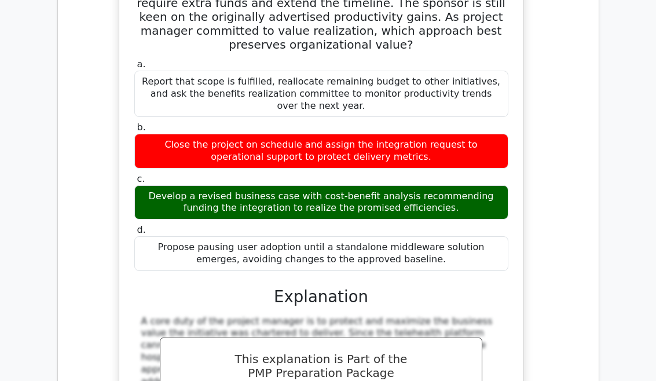
scroll to position [0, 7]
